Goal: Find specific page/section: Find specific page/section

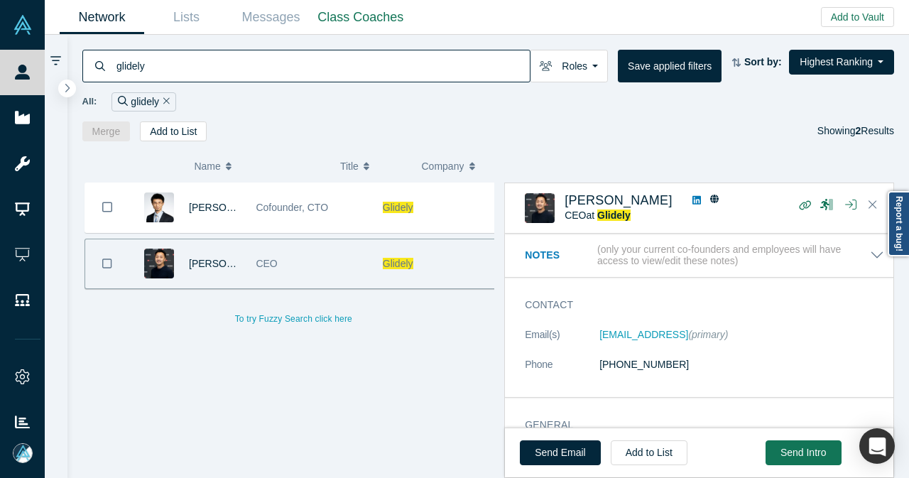
scroll to position [441, 0]
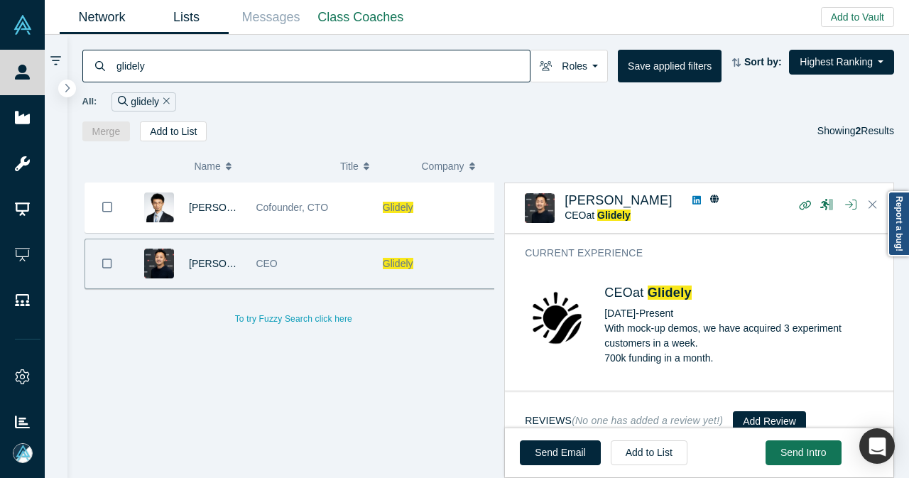
click at [194, 26] on link "Lists" at bounding box center [186, 17] width 84 height 33
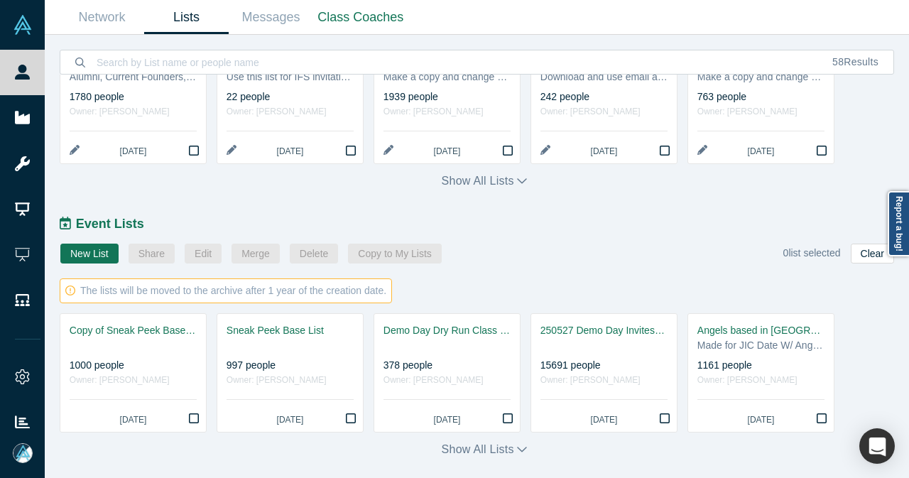
scroll to position [659, 0]
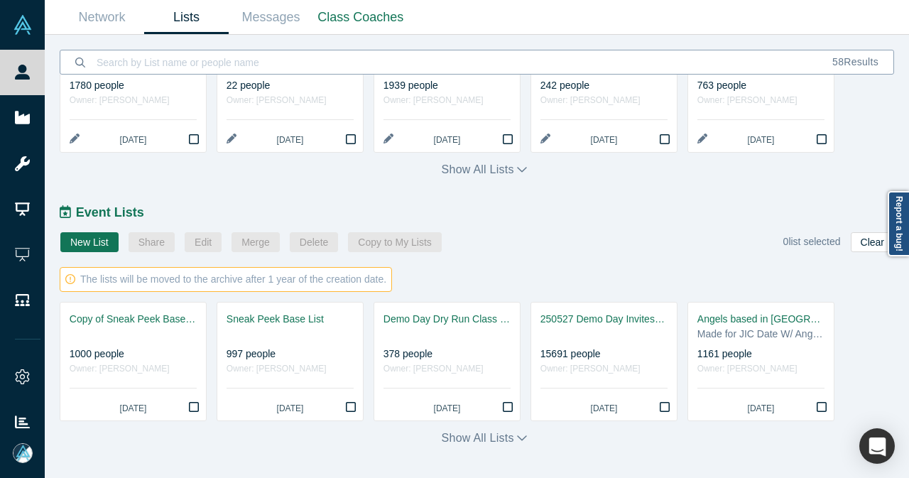
click at [435, 60] on input at bounding box center [456, 61] width 722 height 33
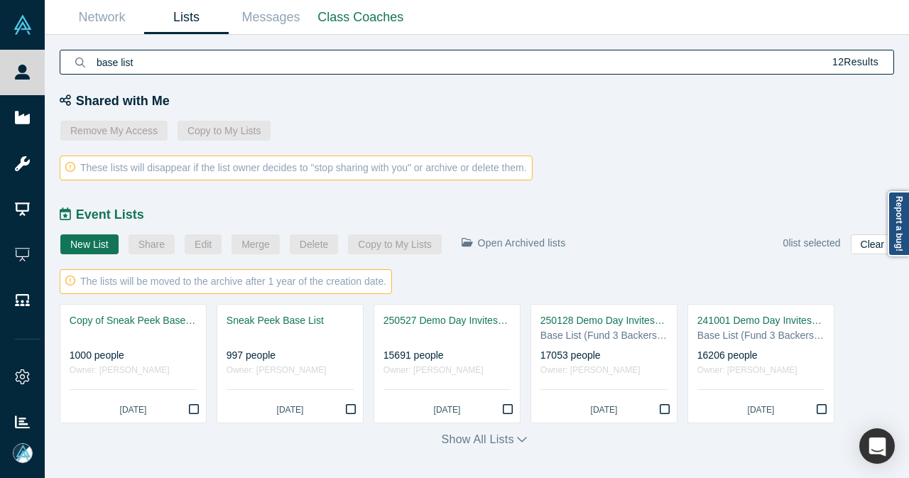
scroll to position [322, 0]
type input "base list"
